Goal: Task Accomplishment & Management: Use online tool/utility

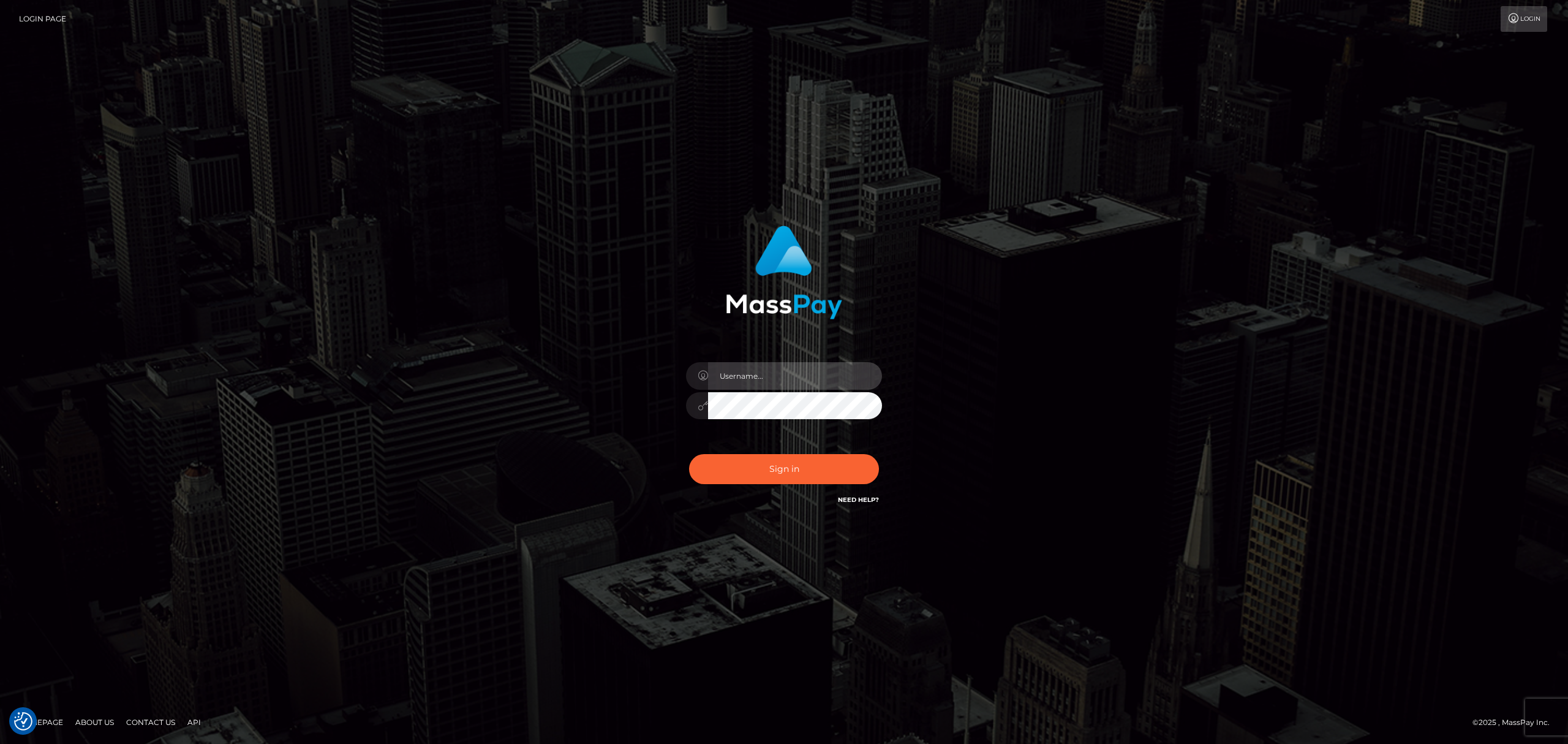
click at [770, 370] on input "text" at bounding box center [795, 376] width 174 height 28
click at [760, 385] on input "text" at bounding box center [795, 376] width 174 height 28
type input "[PERSON_NAME]"
click at [798, 463] on button "Sign in" at bounding box center [784, 469] width 190 height 30
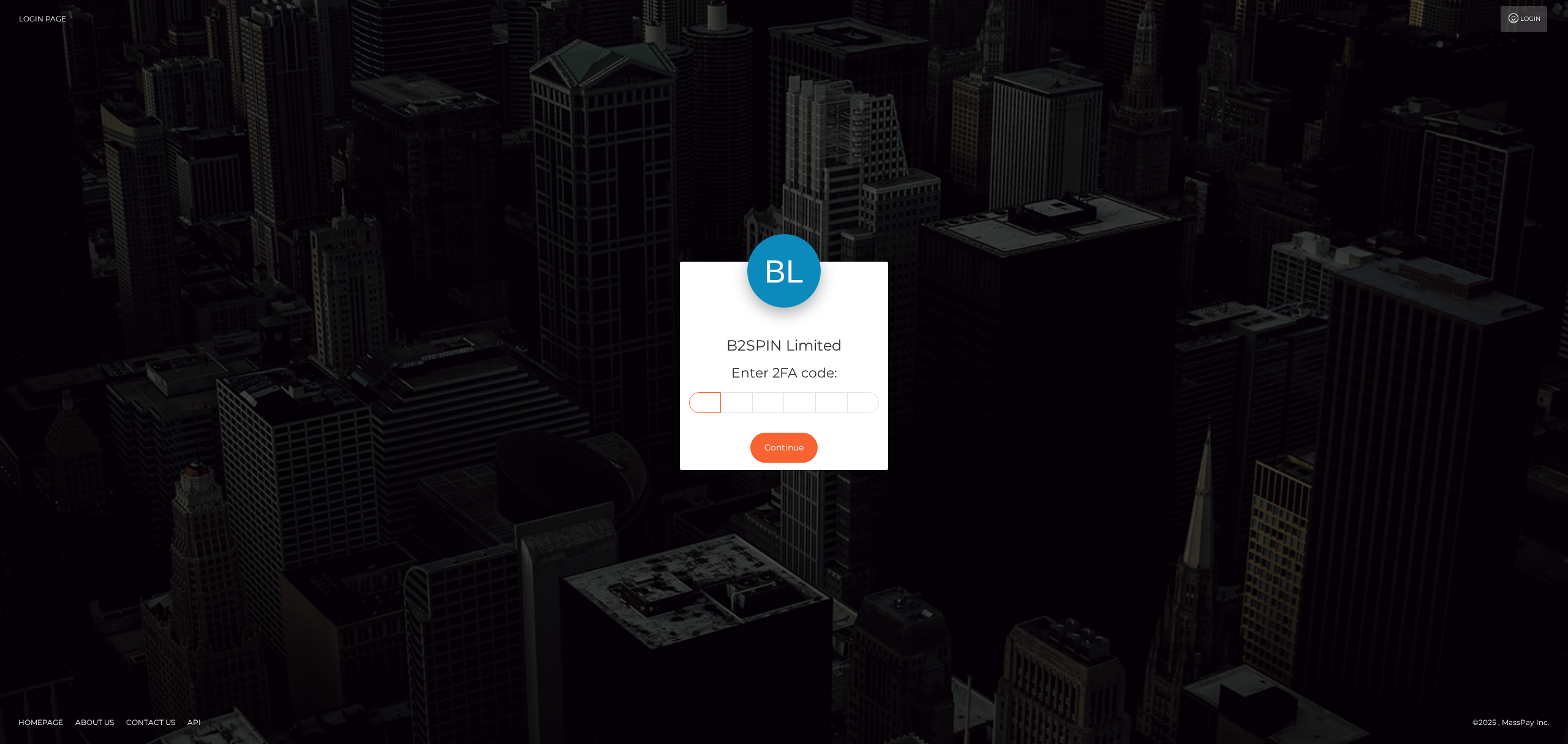
click at [701, 403] on input "text" at bounding box center [705, 402] width 32 height 21
paste input "4"
type input "4"
type input "1"
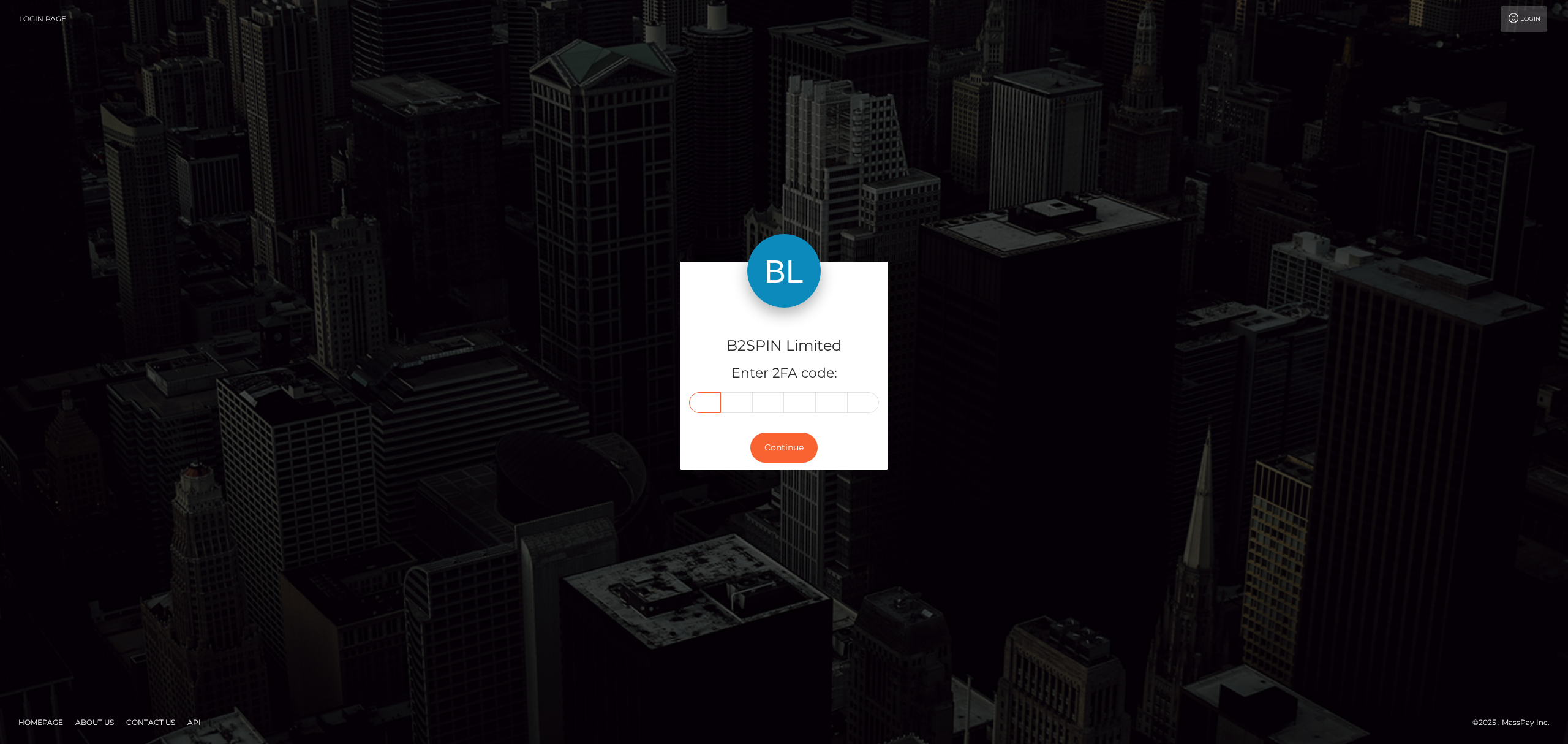
type input "7"
type input "1"
type input "0"
click at [773, 446] on button "Continue" at bounding box center [783, 447] width 67 height 30
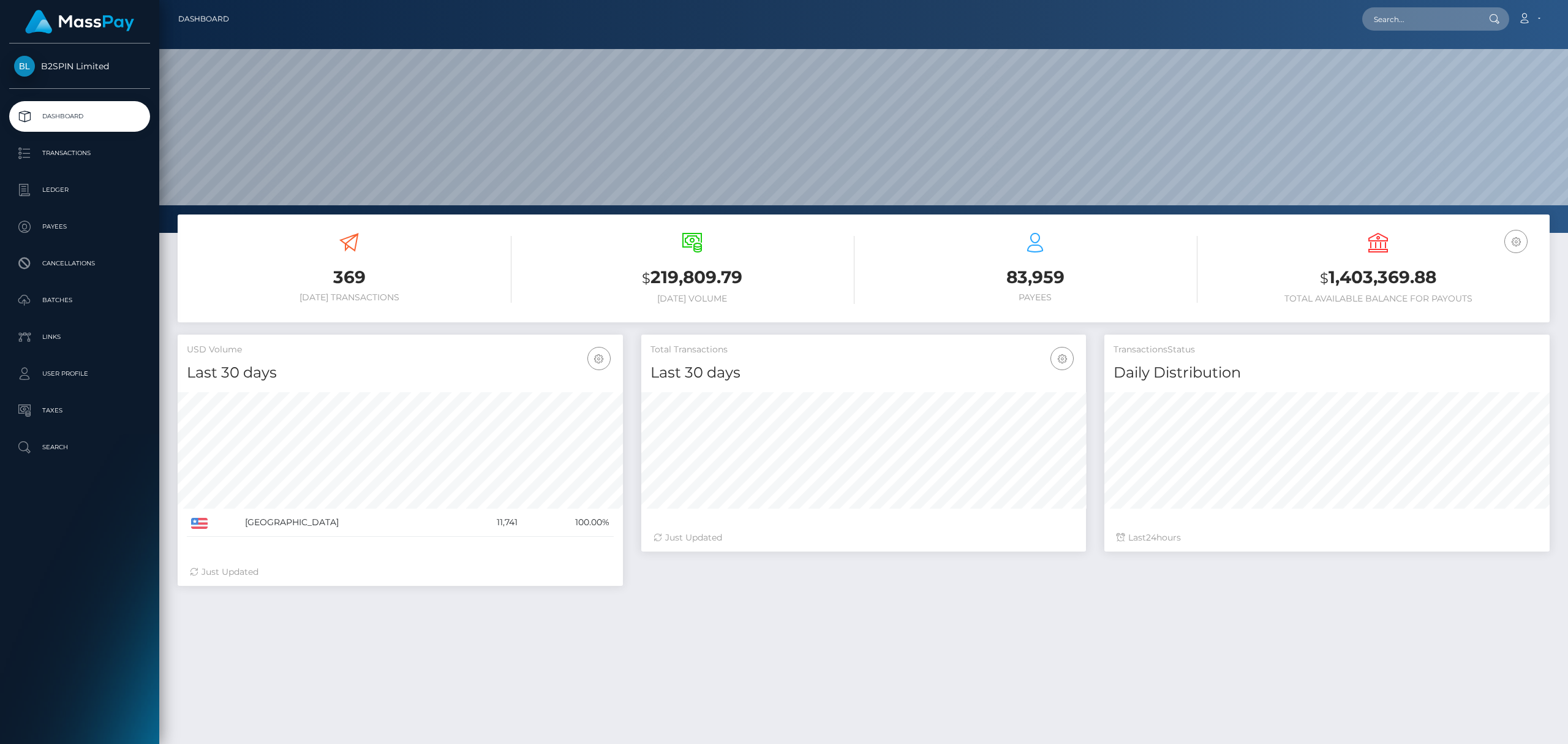
scroll to position [217, 444]
drag, startPoint x: 1438, startPoint y: 278, endPoint x: 1328, endPoint y: 274, distance: 110.1
click at [1328, 274] on h3 "$ 1,403,369.88" at bounding box center [1378, 278] width 325 height 25
copy h3 "1,403,369.88"
